Goal: Task Accomplishment & Management: Manage account settings

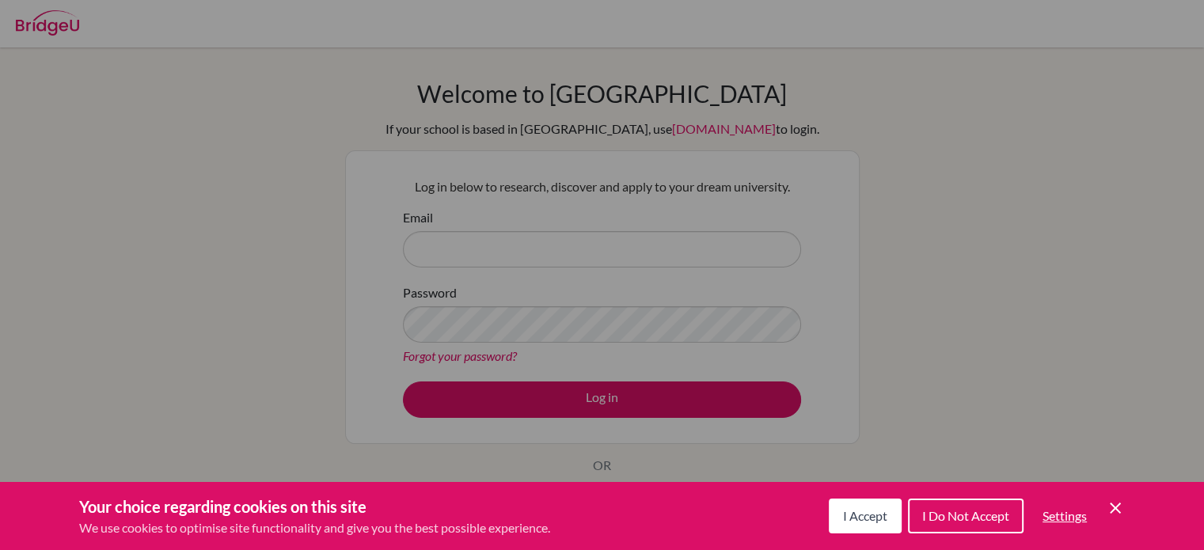
click at [1121, 505] on icon "Cookie Control Close Icon" at bounding box center [1115, 508] width 19 height 19
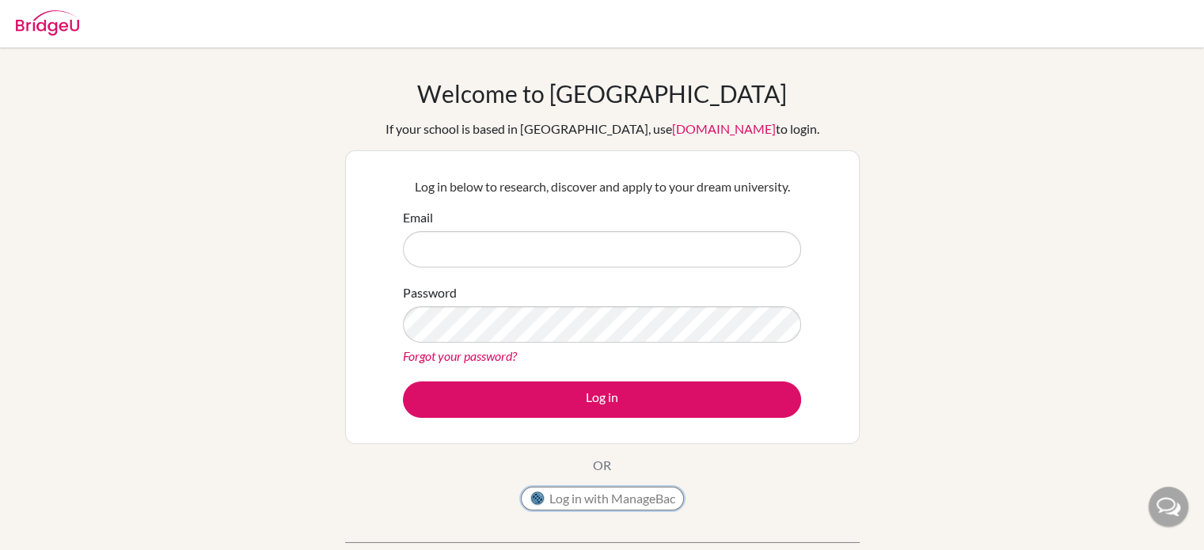
click at [670, 501] on button "Log in with ManageBac" at bounding box center [602, 499] width 163 height 24
type input "[EMAIL_ADDRESS][DOMAIN_NAME]"
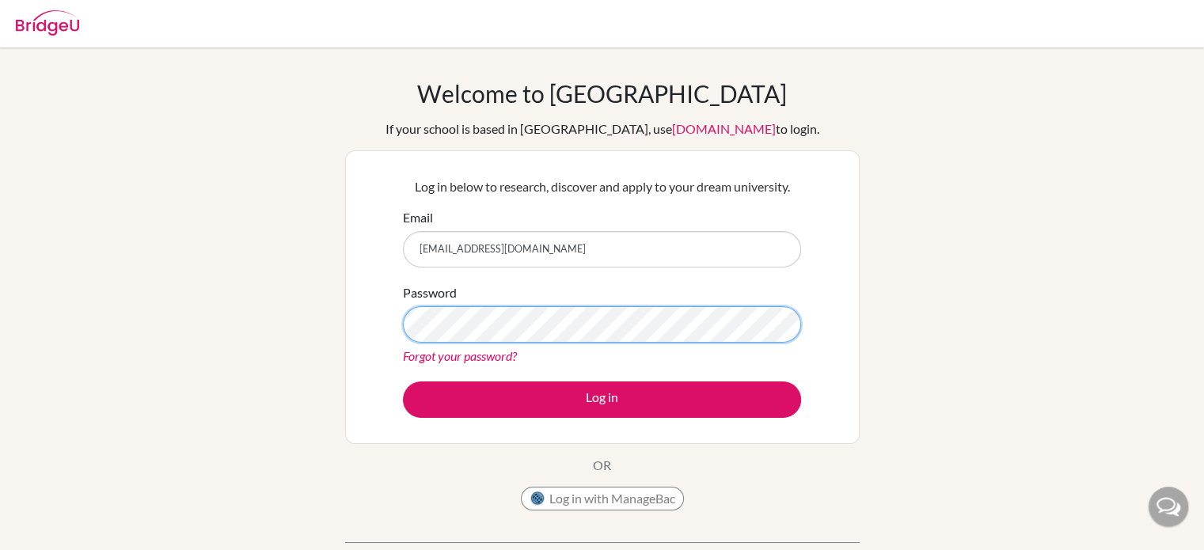
click at [403, 381] on button "Log in" at bounding box center [602, 399] width 398 height 36
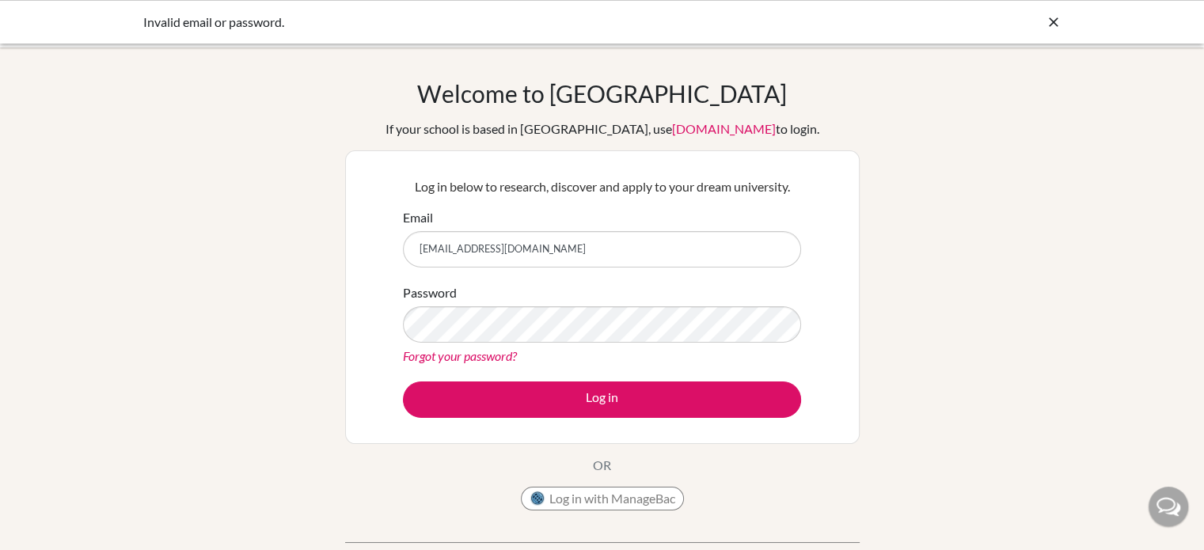
click at [491, 357] on link "Forgot your password?" at bounding box center [460, 355] width 114 height 15
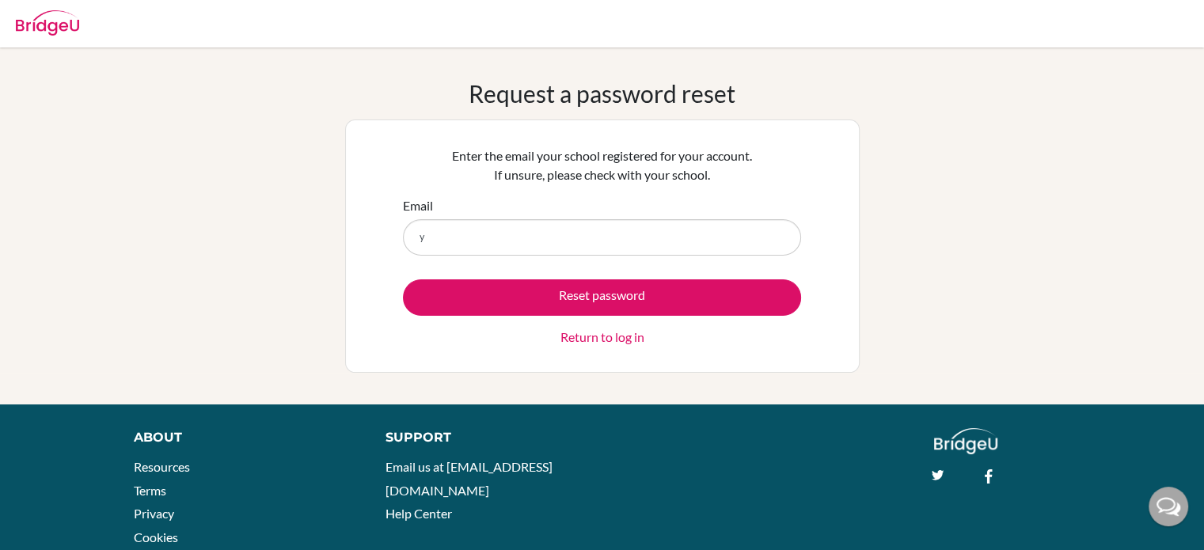
type input "[EMAIL_ADDRESS][DOMAIN_NAME]"
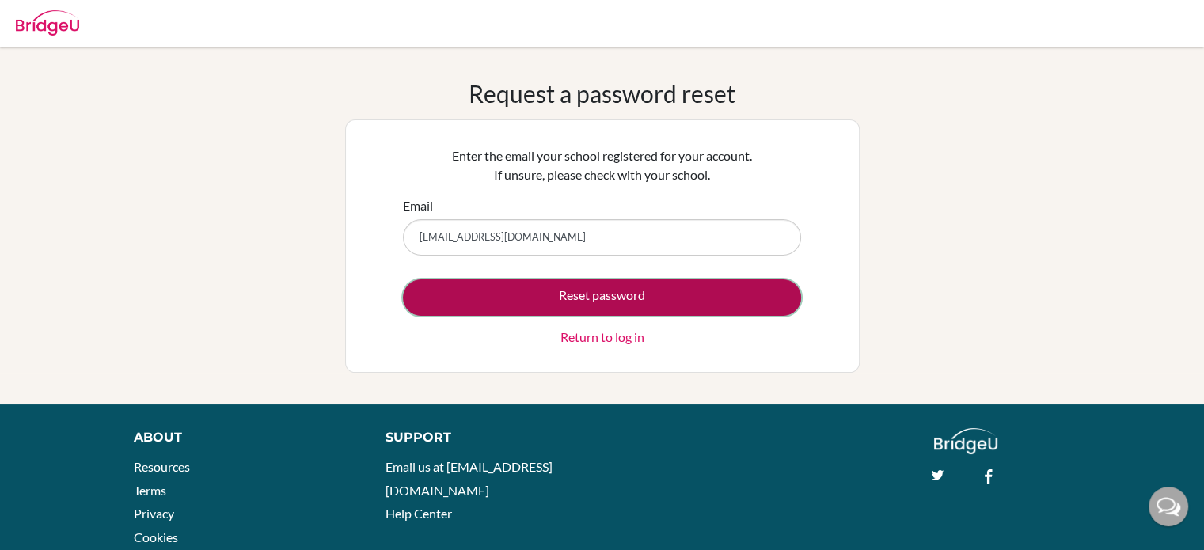
click at [623, 287] on button "Reset password" at bounding box center [602, 297] width 398 height 36
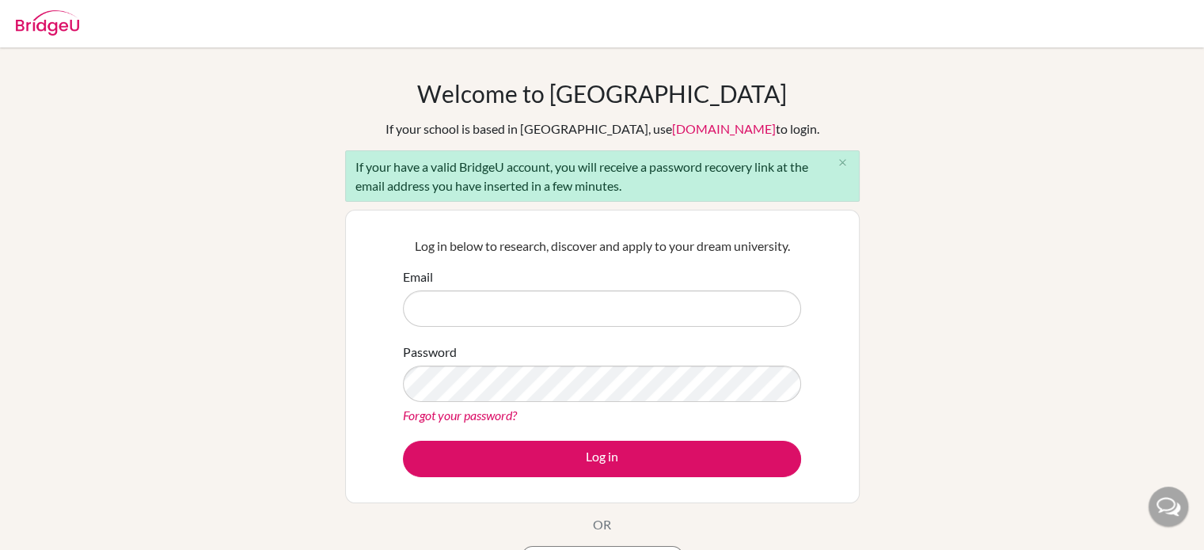
click at [459, 414] on link "Forgot your password?" at bounding box center [460, 415] width 114 height 15
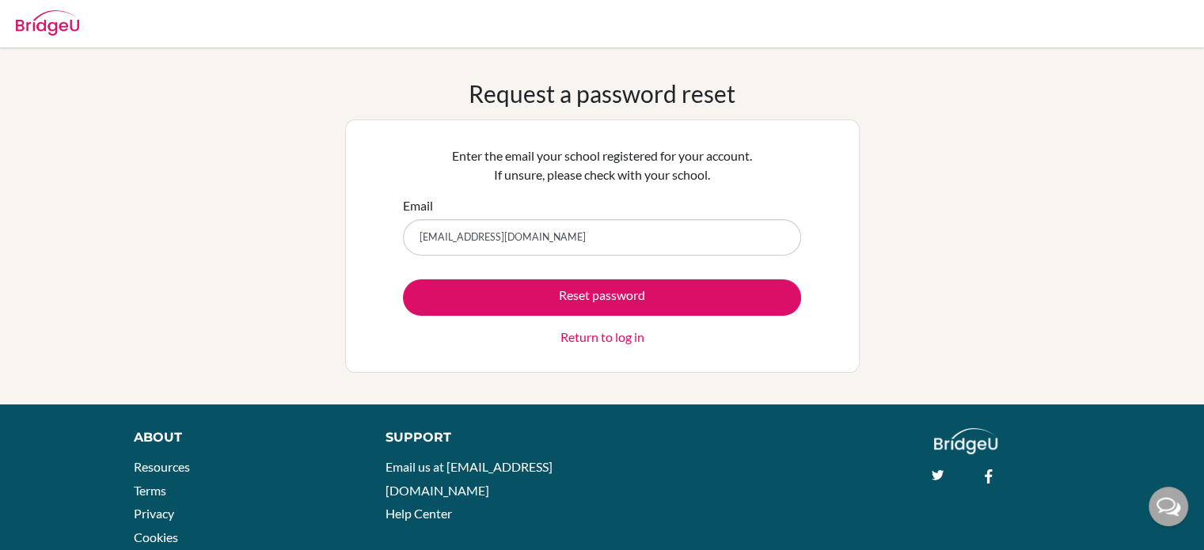
type input "210183@misy.edu.mm"
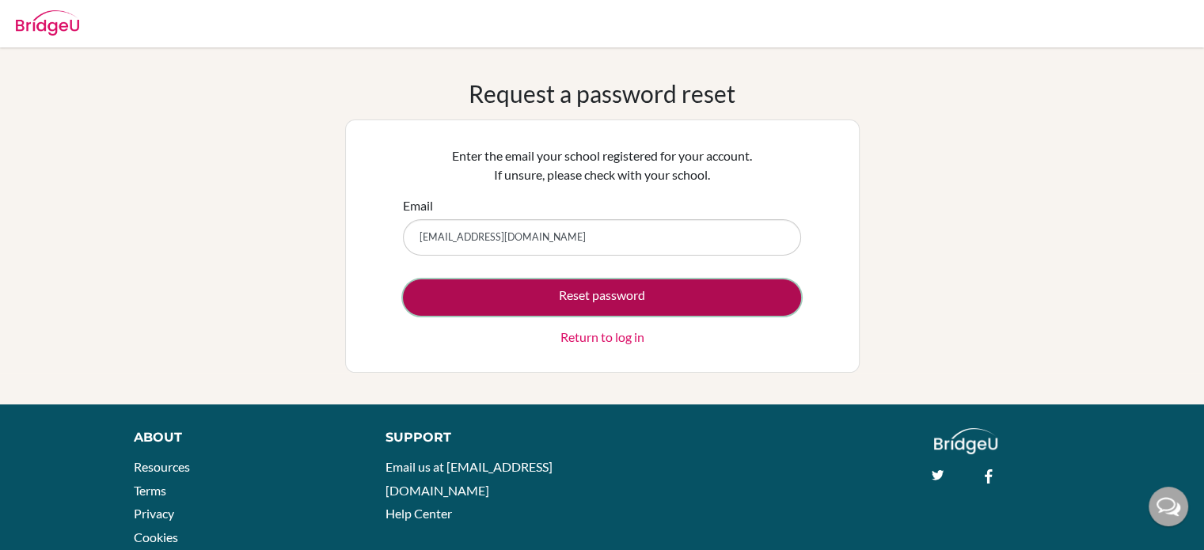
click at [655, 292] on button "Reset password" at bounding box center [602, 297] width 398 height 36
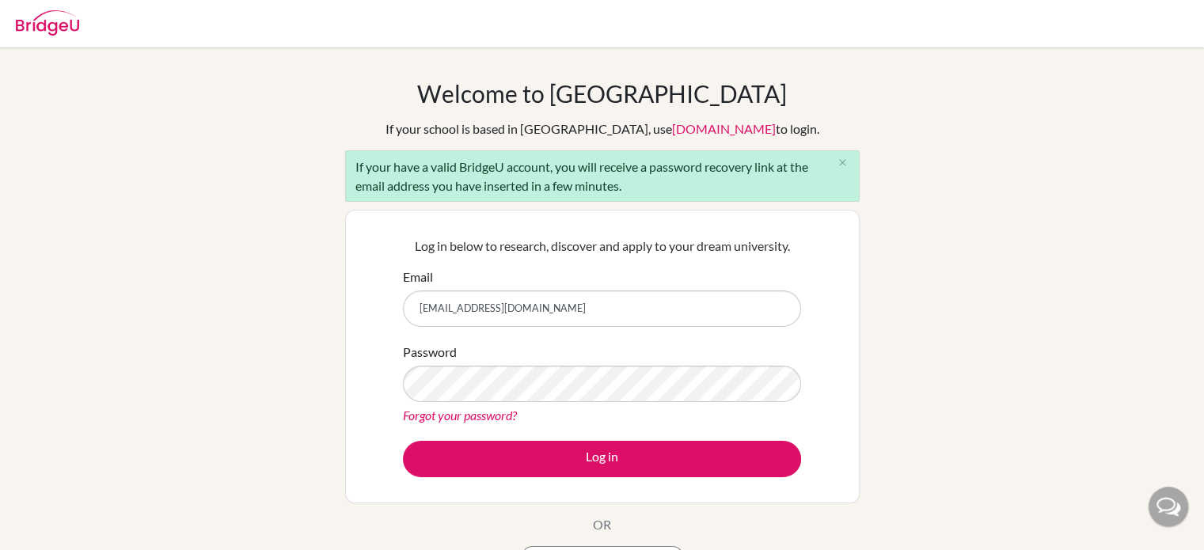
type input "[EMAIL_ADDRESS][DOMAIN_NAME]"
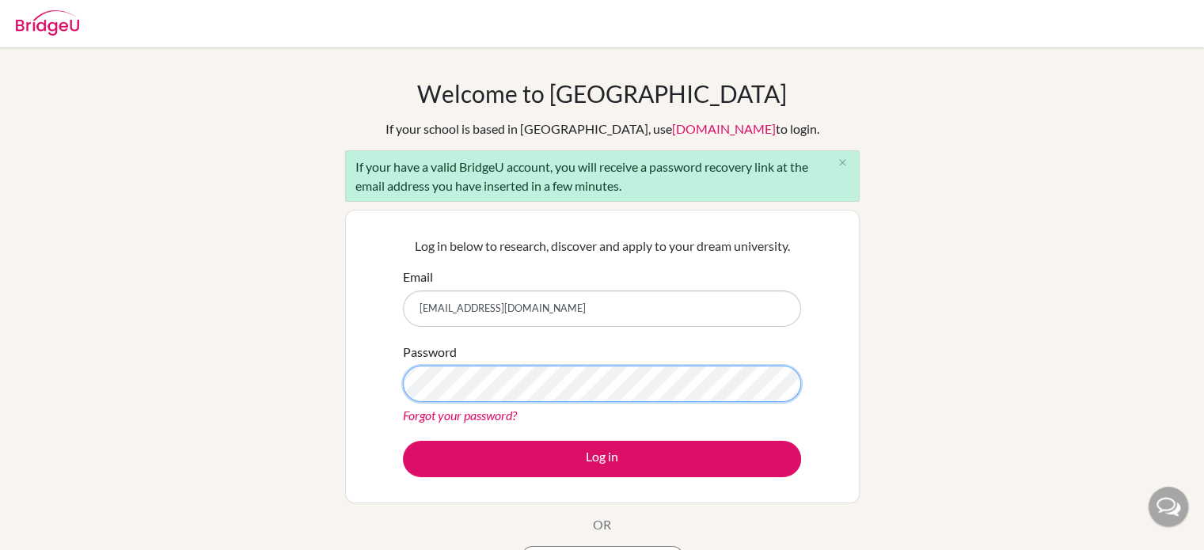
click at [403, 441] on button "Log in" at bounding box center [602, 459] width 398 height 36
